Goal: Task Accomplishment & Management: Manage account settings

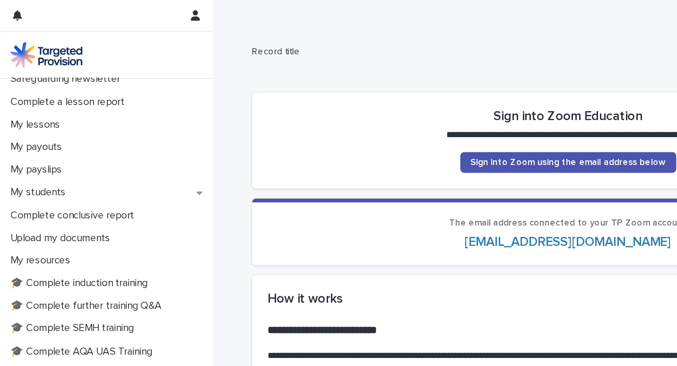
scroll to position [112, 0]
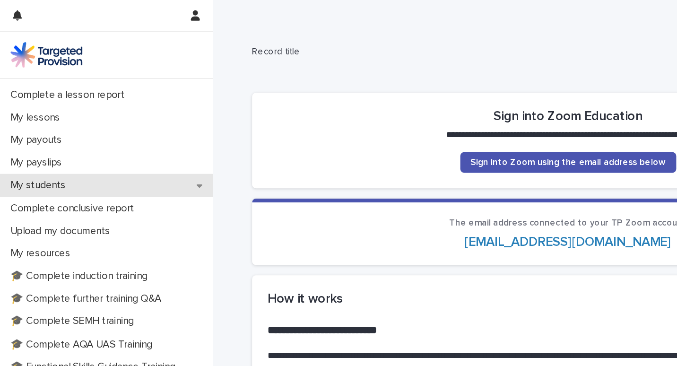
click at [28, 135] on p "My students" at bounding box center [30, 135] width 52 height 9
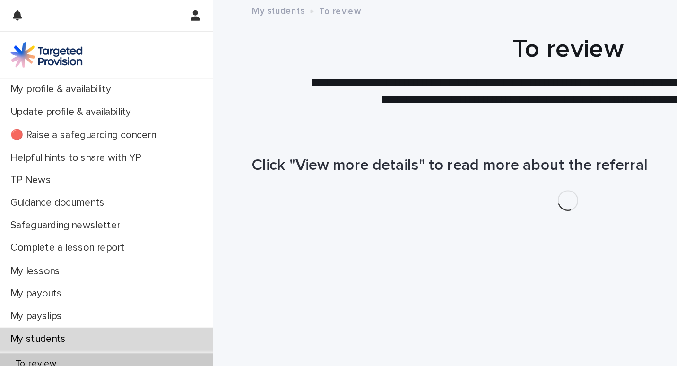
click at [53, 248] on p "My students" at bounding box center [30, 248] width 52 height 9
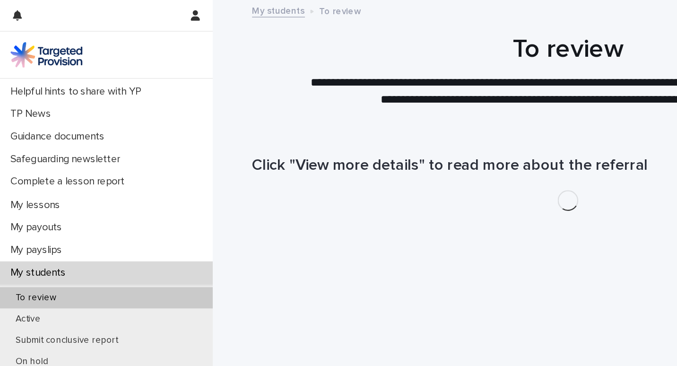
scroll to position [58, 0]
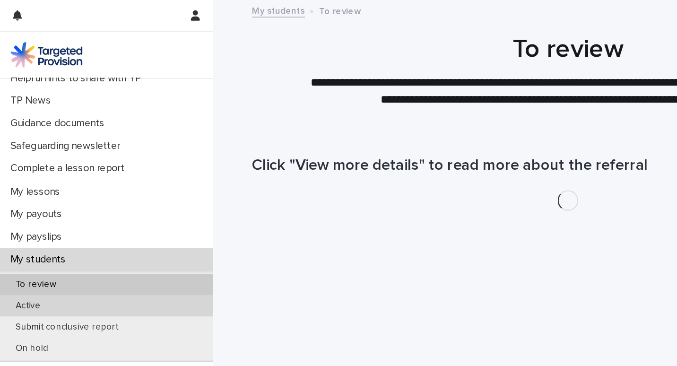
click at [71, 223] on div "Active" at bounding box center [78, 224] width 156 height 16
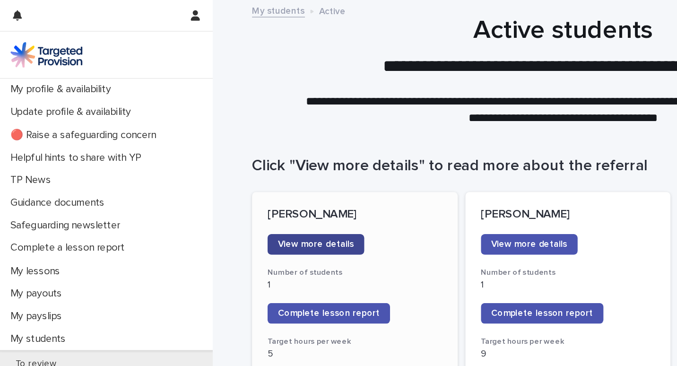
click at [225, 179] on span "View more details" at bounding box center [232, 179] width 56 height 7
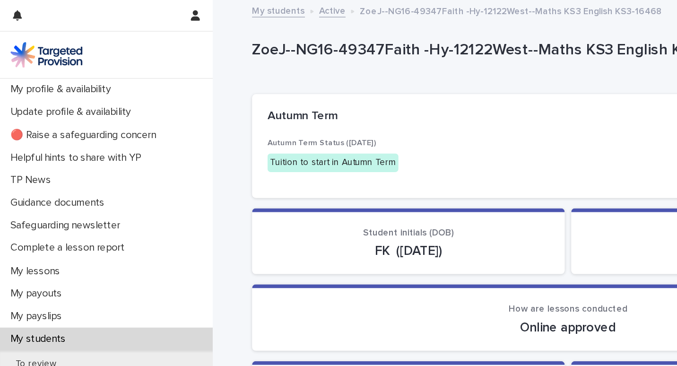
click at [490, 90] on div "Autumn Term" at bounding box center [414, 85] width 437 height 10
click at [481, 240] on p "Online approved" at bounding box center [416, 239] width 440 height 11
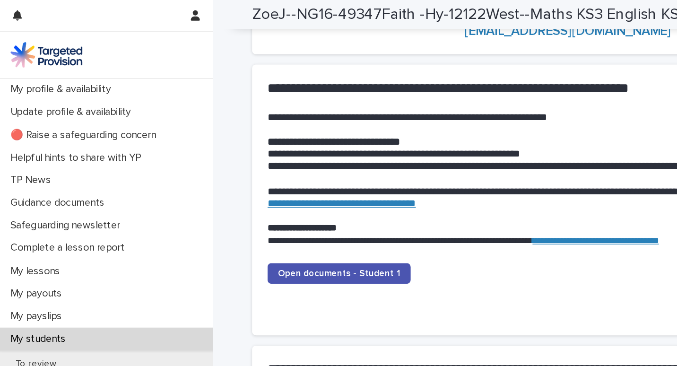
scroll to position [907, 0]
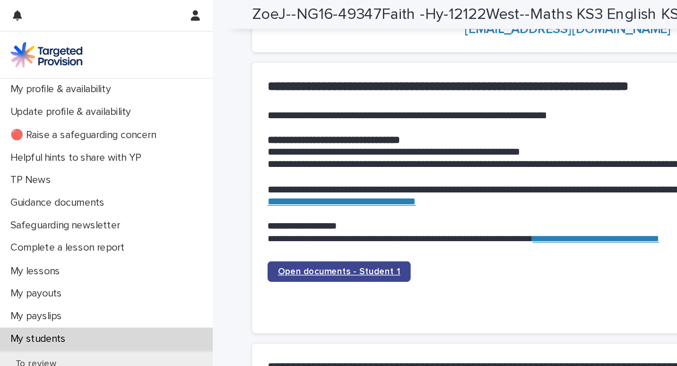
click at [260, 201] on span "Open documents - Student 1" at bounding box center [249, 199] width 90 height 7
